Goal: Information Seeking & Learning: Find specific page/section

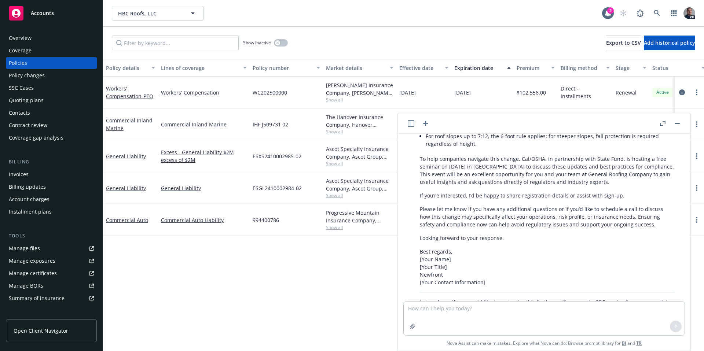
scroll to position [576, 0]
click at [517, 313] on textarea at bounding box center [544, 319] width 281 height 34
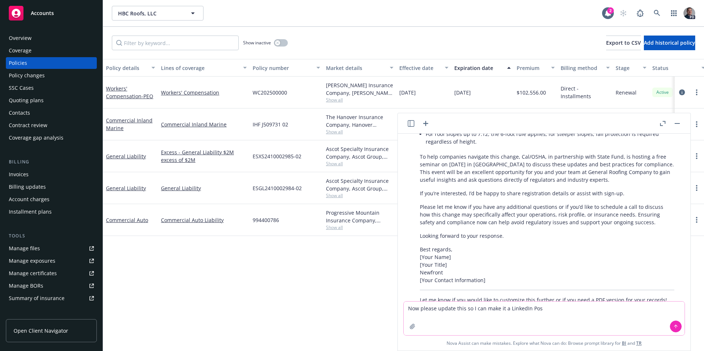
type textarea "Now please update this so I can make it a LinkedIn Post"
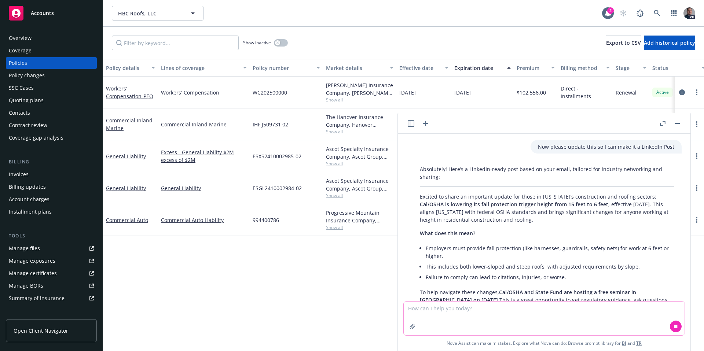
scroll to position [773, 0]
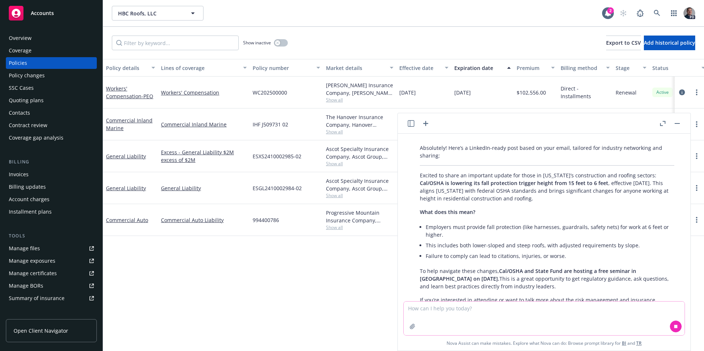
click at [573, 308] on textarea at bounding box center [544, 319] width 281 height 34
type textarea "C"
type textarea "M"
type textarea "How about changing it by removing the invite details and making the post inform…"
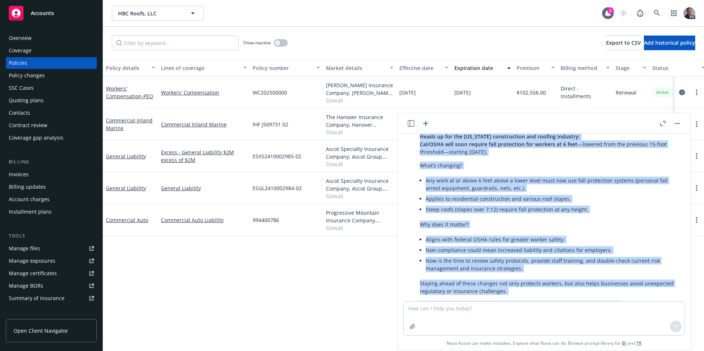
scroll to position [1125, 0]
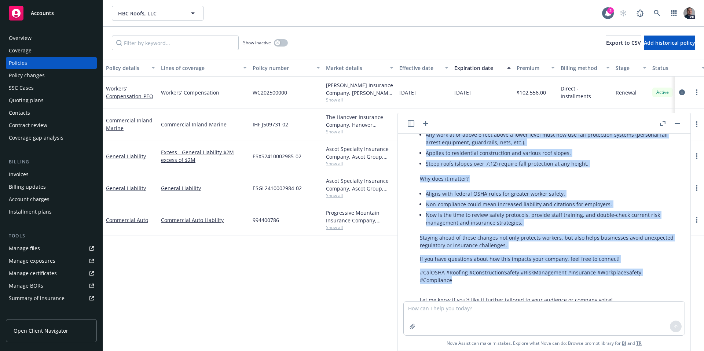
drag, startPoint x: 421, startPoint y: 196, endPoint x: 599, endPoint y: 256, distance: 187.7
click at [599, 256] on div "Certainly! Here’s a LinkedIn post that focuses purely on the important Cal/OSHA…" at bounding box center [547, 181] width 269 height 251
copy div "Lorem ip dol sit Ametconsec adipiscingel sed doeiusm temporin: Utl/ETDO magn al…"
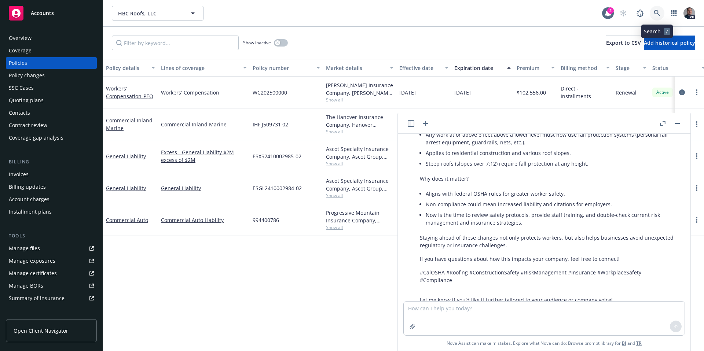
click at [653, 11] on link at bounding box center [657, 13] width 15 height 15
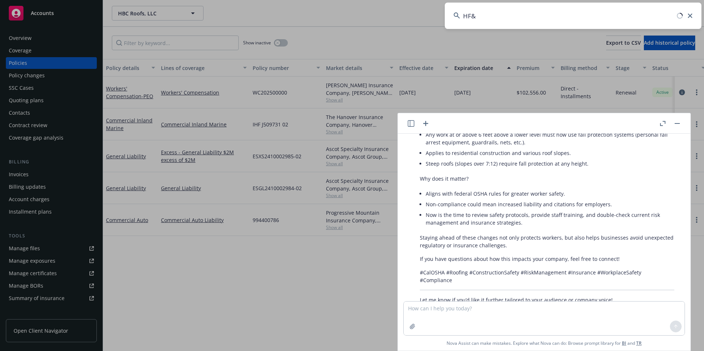
type input "HF&H"
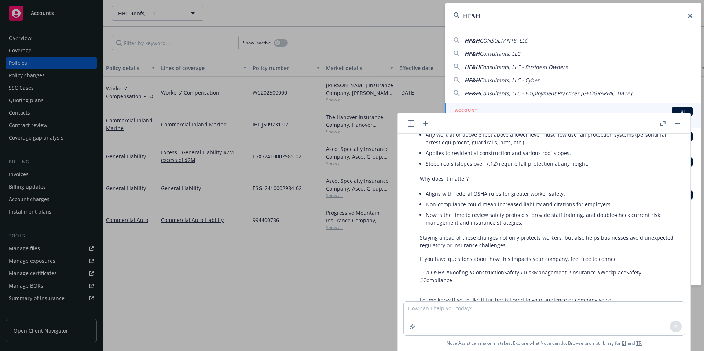
click at [677, 123] on rect "button" at bounding box center [677, 123] width 5 height 1
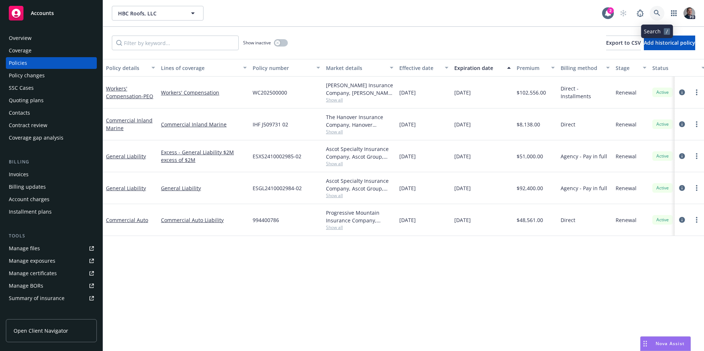
click at [655, 14] on icon at bounding box center [657, 13] width 6 height 6
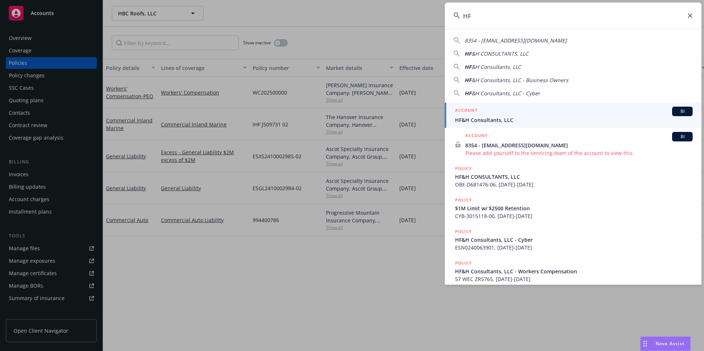
type input "HF"
click at [552, 113] on div "ACCOUNT BI" at bounding box center [574, 112] width 238 height 10
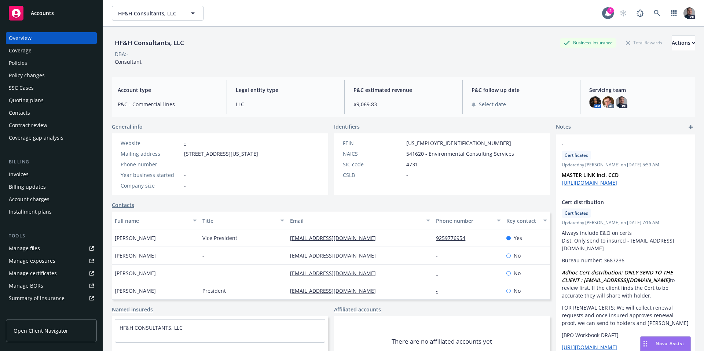
click at [34, 63] on div "Policies" at bounding box center [51, 63] width 85 height 12
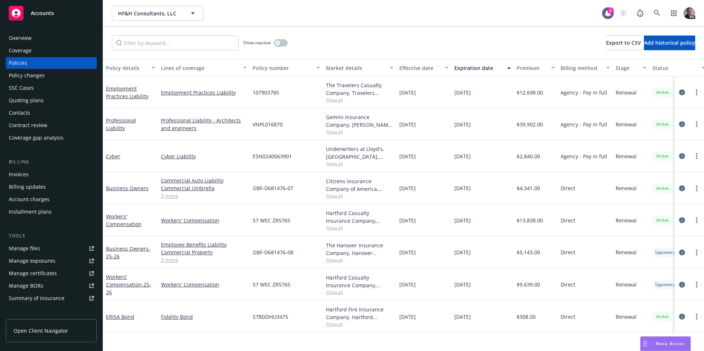
click at [674, 347] on span "Nova Assist" at bounding box center [670, 344] width 29 height 6
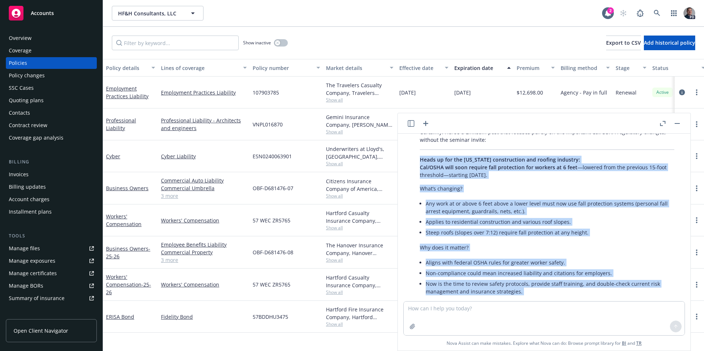
scroll to position [1125, 0]
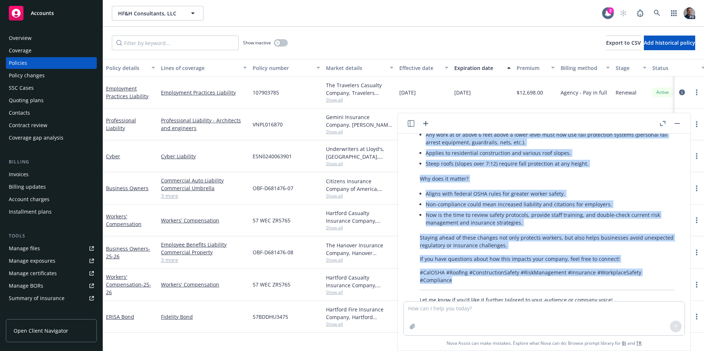
drag, startPoint x: 420, startPoint y: 154, endPoint x: 643, endPoint y: 263, distance: 248.4
click at [643, 263] on div "Certainly! Here’s a LinkedIn post that focuses purely on the important Cal/OSHA…" at bounding box center [547, 181] width 269 height 251
copy div "Lorem ip dol sit Ametconsec adipiscingel sed doeiusm temporin: Utl/ETDO magn al…"
